Goal: Task Accomplishment & Management: Use online tool/utility

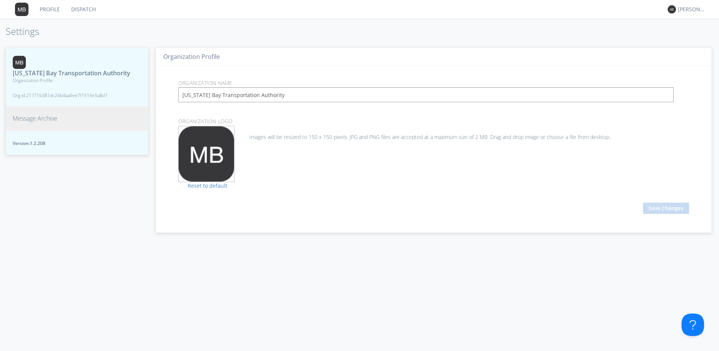
click at [39, 123] on span "Message Archive" at bounding box center [35, 118] width 45 height 9
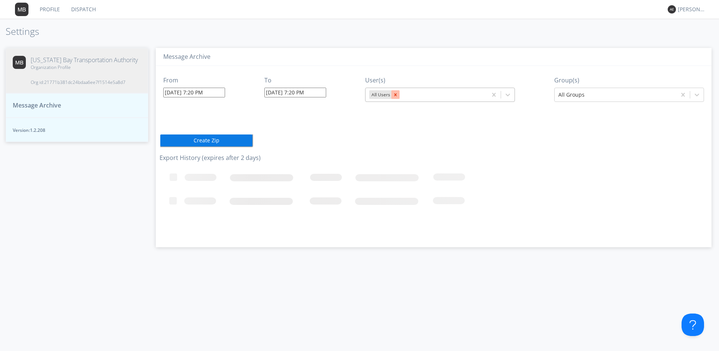
click at [394, 94] on icon "Remove All Users" at bounding box center [395, 94] width 5 height 5
click at [394, 94] on div at bounding box center [433, 94] width 128 height 9
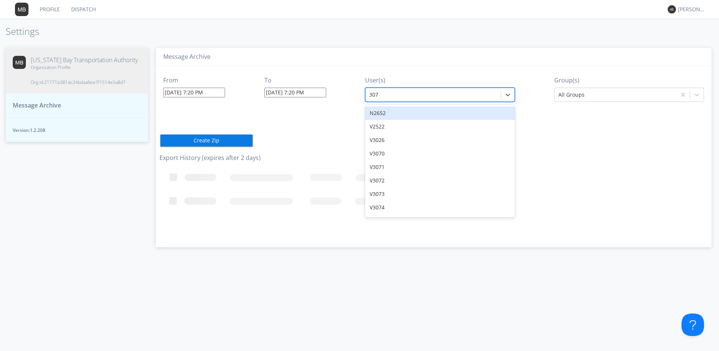
type input "3070"
click at [385, 113] on div "V3070" at bounding box center [440, 112] width 150 height 13
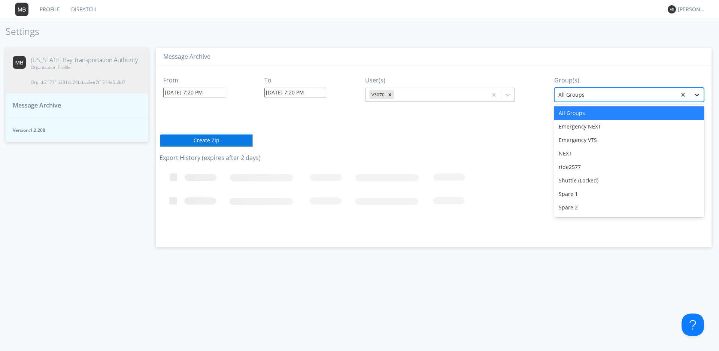
click at [698, 92] on icon at bounding box center [696, 94] width 7 height 7
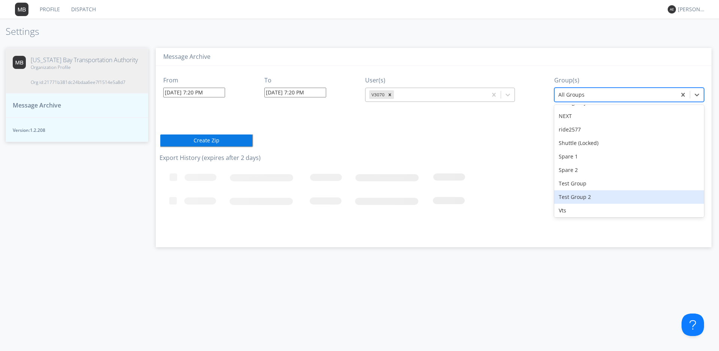
scroll to position [66, 0]
click at [576, 195] on div "VTS" at bounding box center [629, 195] width 150 height 13
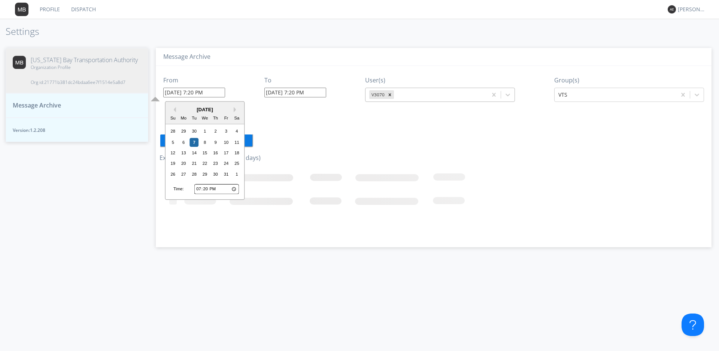
click at [198, 92] on input "[DATE] 7:20 PM" at bounding box center [194, 93] width 62 height 10
type input "[DATE] 5:20 PM"
type input "[DATE] 7:21 PM"
type input "[DATE] 5:20 PM"
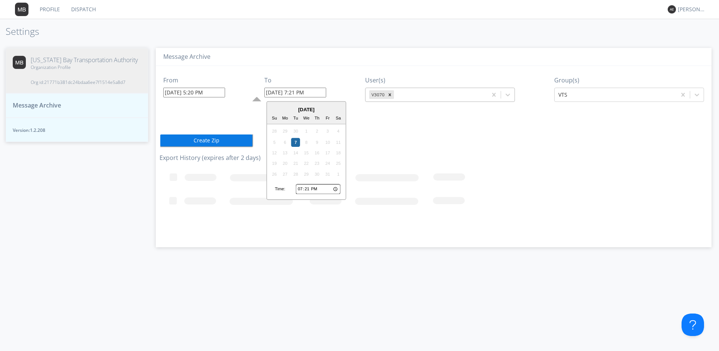
click at [298, 92] on input "[DATE] 7:21 PM" at bounding box center [295, 93] width 62 height 10
type input "[DATE] 6:21 PM"
click at [320, 58] on h3 "Message Archive" at bounding box center [433, 57] width 541 height 7
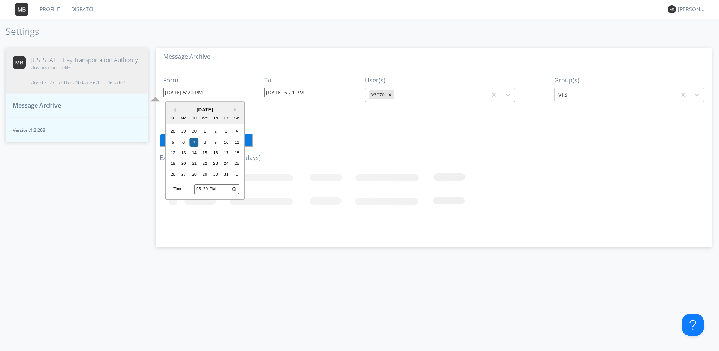
click at [204, 91] on input "[DATE] 5:20 PM" at bounding box center [194, 93] width 62 height 10
type input "[DATE] 5:2 PM"
type input "[DATE] 7:21 PM"
type input "[DATE] 5:1 PM"
type input "[DATE] 7:22 PM"
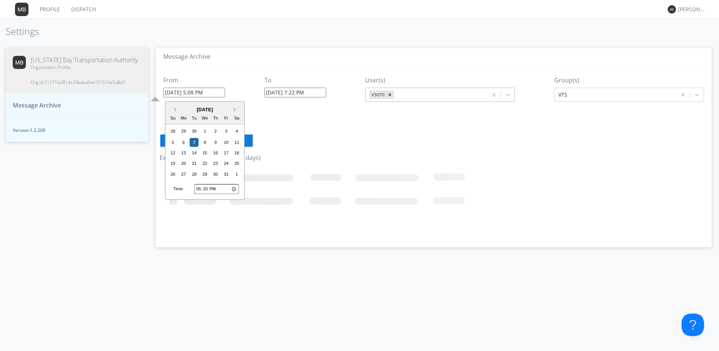
type input "[DATE] 5:08 PM"
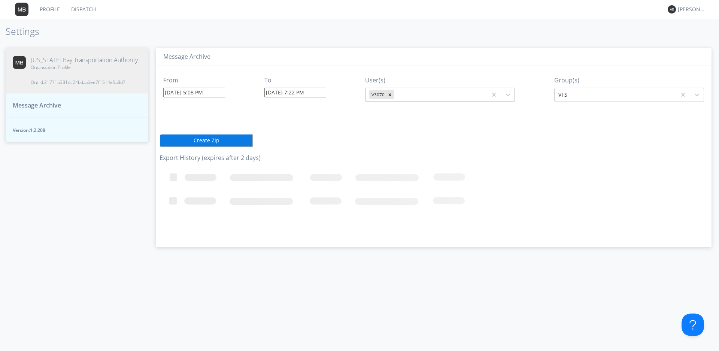
click at [322, 54] on h3 "Message Archive" at bounding box center [433, 57] width 541 height 7
click at [297, 92] on input "[DATE] 7:22 PM" at bounding box center [295, 93] width 62 height 10
type input "[DATE] 5:42 PM"
click at [333, 52] on div "Message Archive" at bounding box center [434, 57] width 556 height 18
click at [228, 139] on button "Create Zip" at bounding box center [207, 140] width 94 height 13
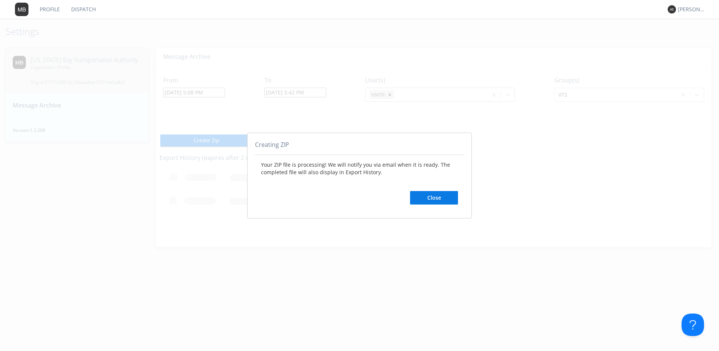
click at [439, 202] on button "Close" at bounding box center [434, 197] width 48 height 13
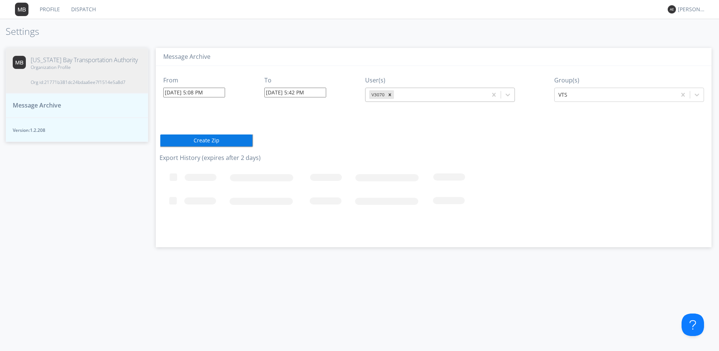
click at [42, 110] on span "Message Archive" at bounding box center [37, 105] width 48 height 9
click at [48, 110] on span "Message Archive" at bounding box center [37, 105] width 48 height 9
click at [221, 143] on button "Create Zip" at bounding box center [207, 140] width 94 height 13
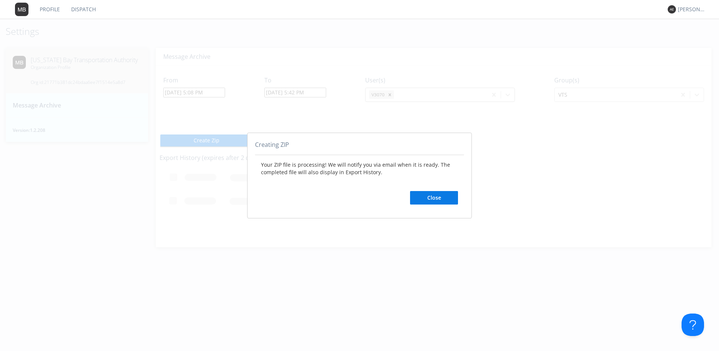
click at [434, 197] on button "Close" at bounding box center [434, 197] width 48 height 13
